Goal: Information Seeking & Learning: Learn about a topic

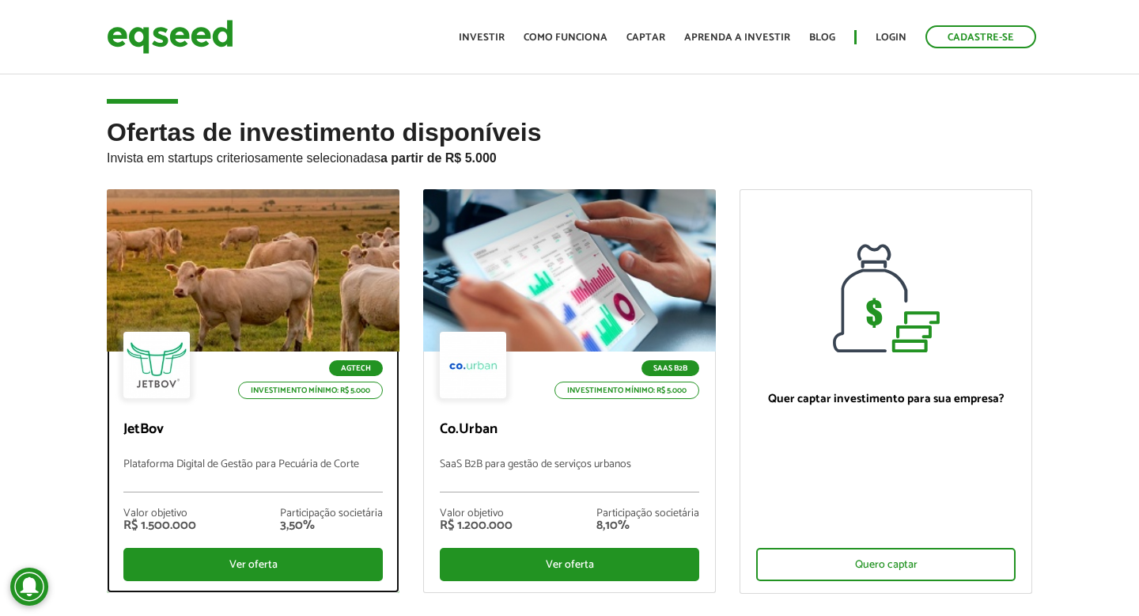
click at [284, 239] on div at bounding box center [253, 270] width 351 height 195
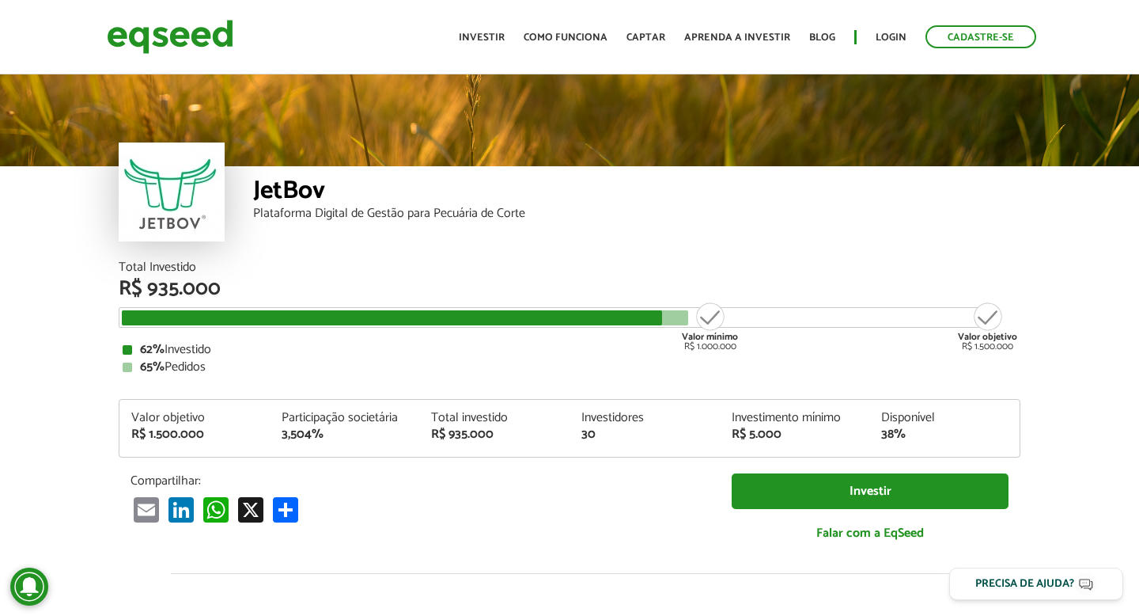
click at [487, 28] on ul "Início Investir Como funciona Captar Aprenda a investir Blog Login Cadastre-se" at bounding box center [747, 36] width 593 height 23
click at [487, 35] on link "Investir" at bounding box center [482, 37] width 46 height 10
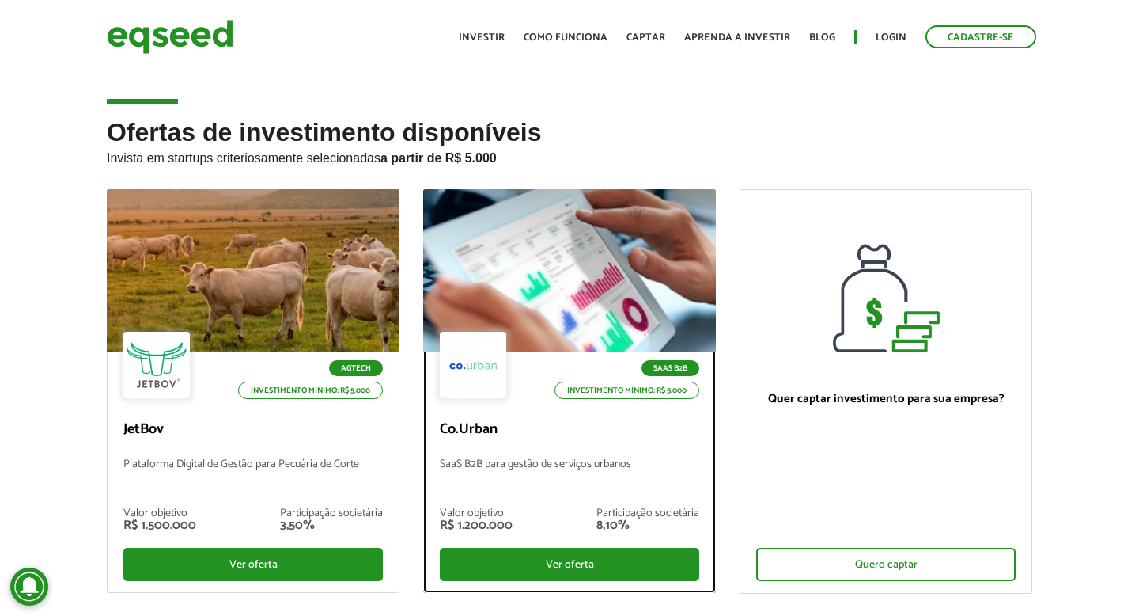
click at [542, 206] on div at bounding box center [569, 270] width 351 height 195
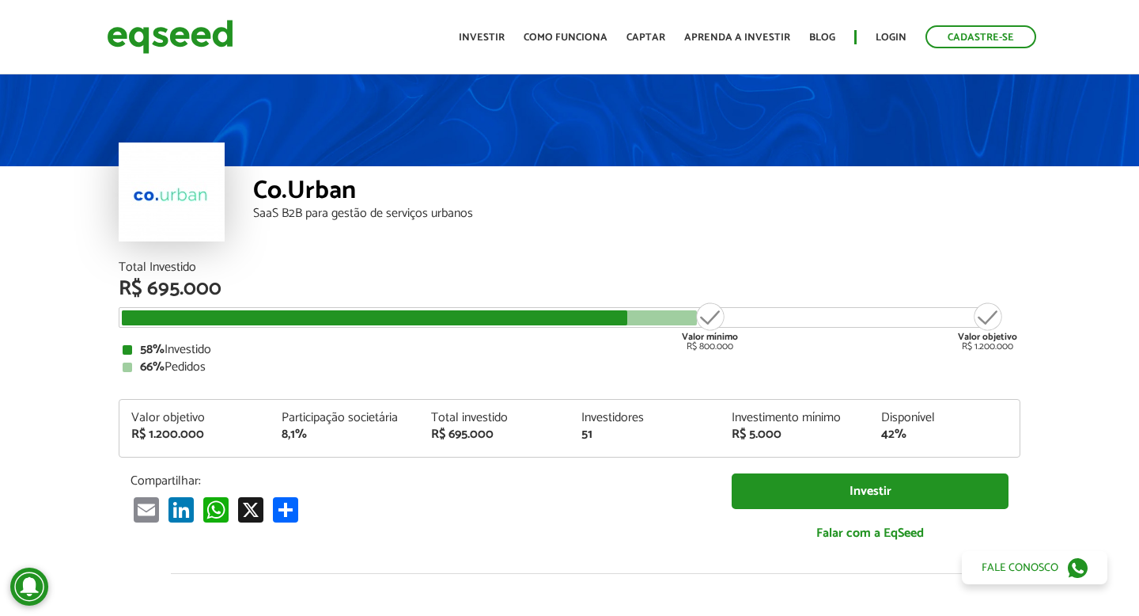
click at [0, 278] on article "Co.Urban SaaS B2B para gestão de serviços urbanos Total Investido R$ 695.000 Va…" at bounding box center [569, 591] width 1139 height 1041
